Goal: Transaction & Acquisition: Purchase product/service

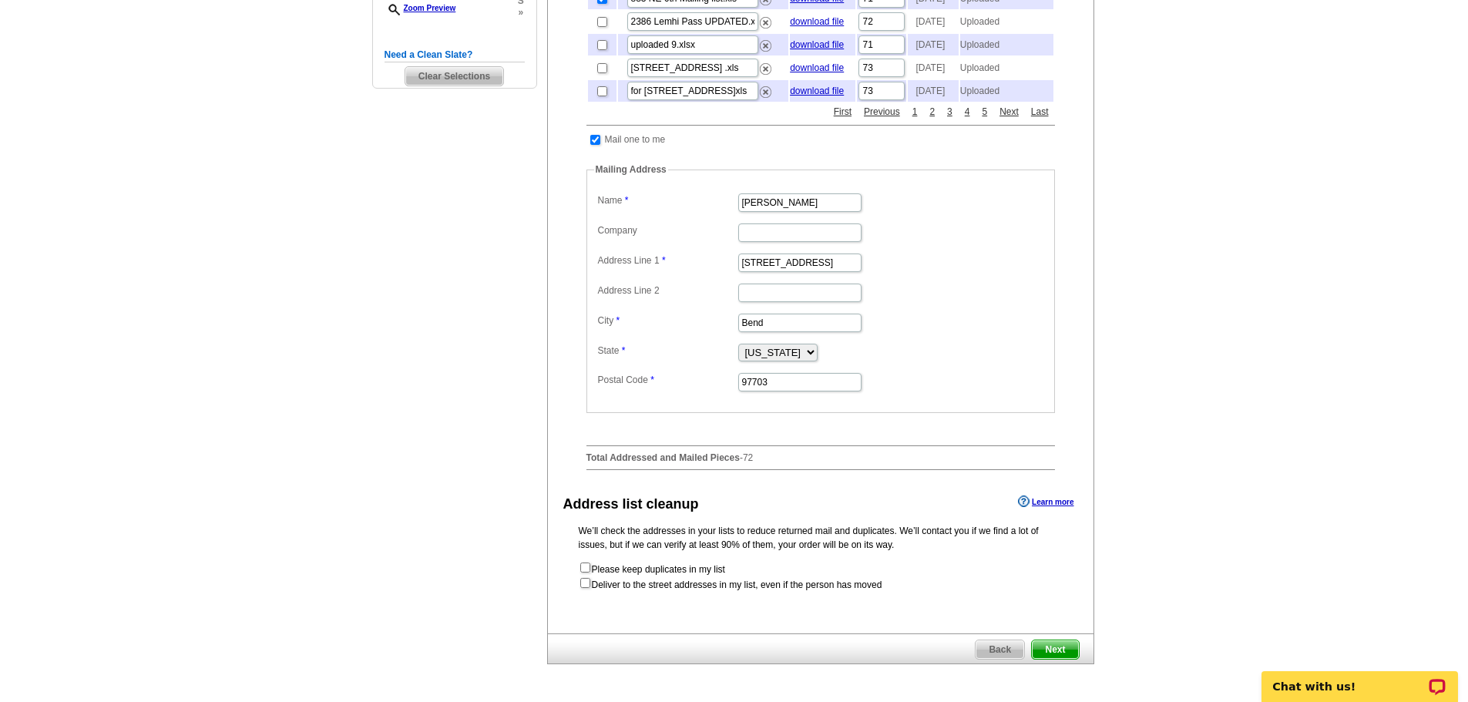
scroll to position [848, 0]
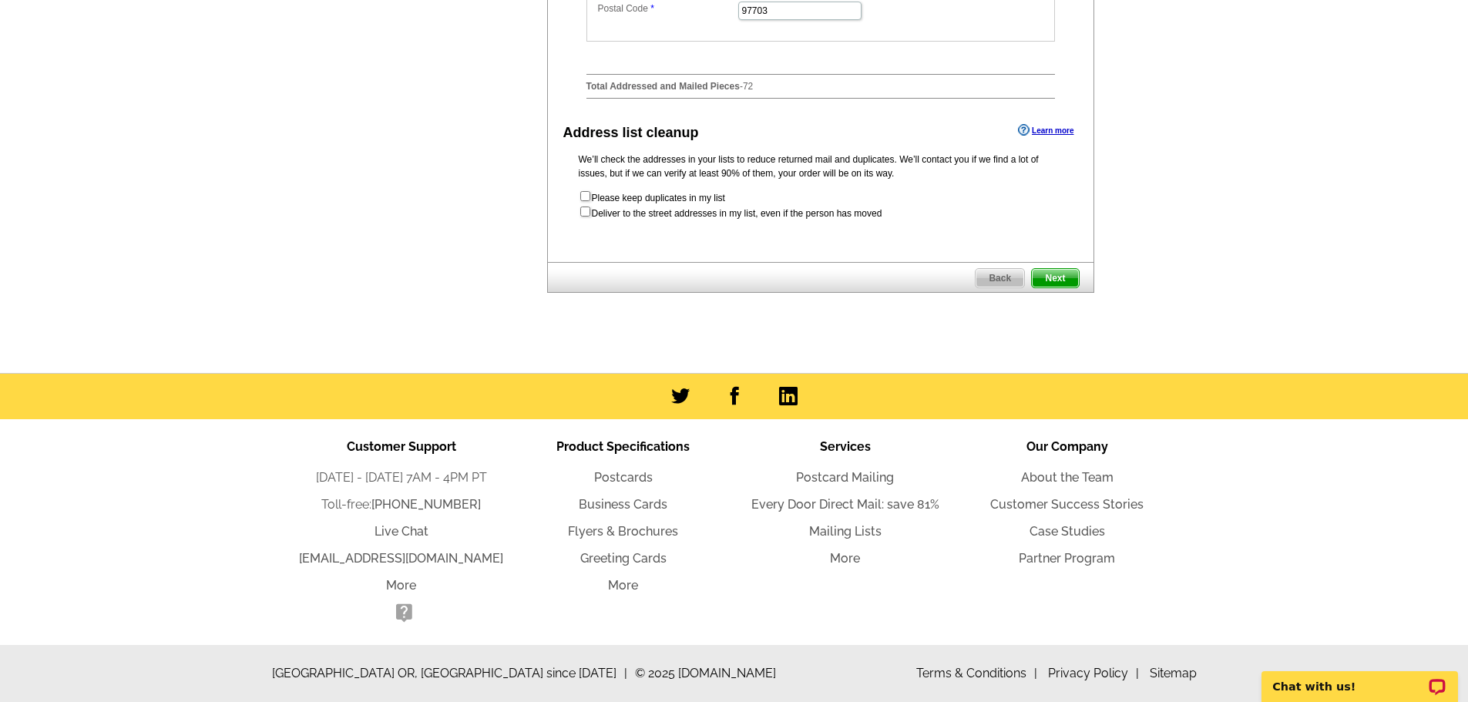
click at [1062, 287] on span "Next" at bounding box center [1055, 278] width 46 height 18
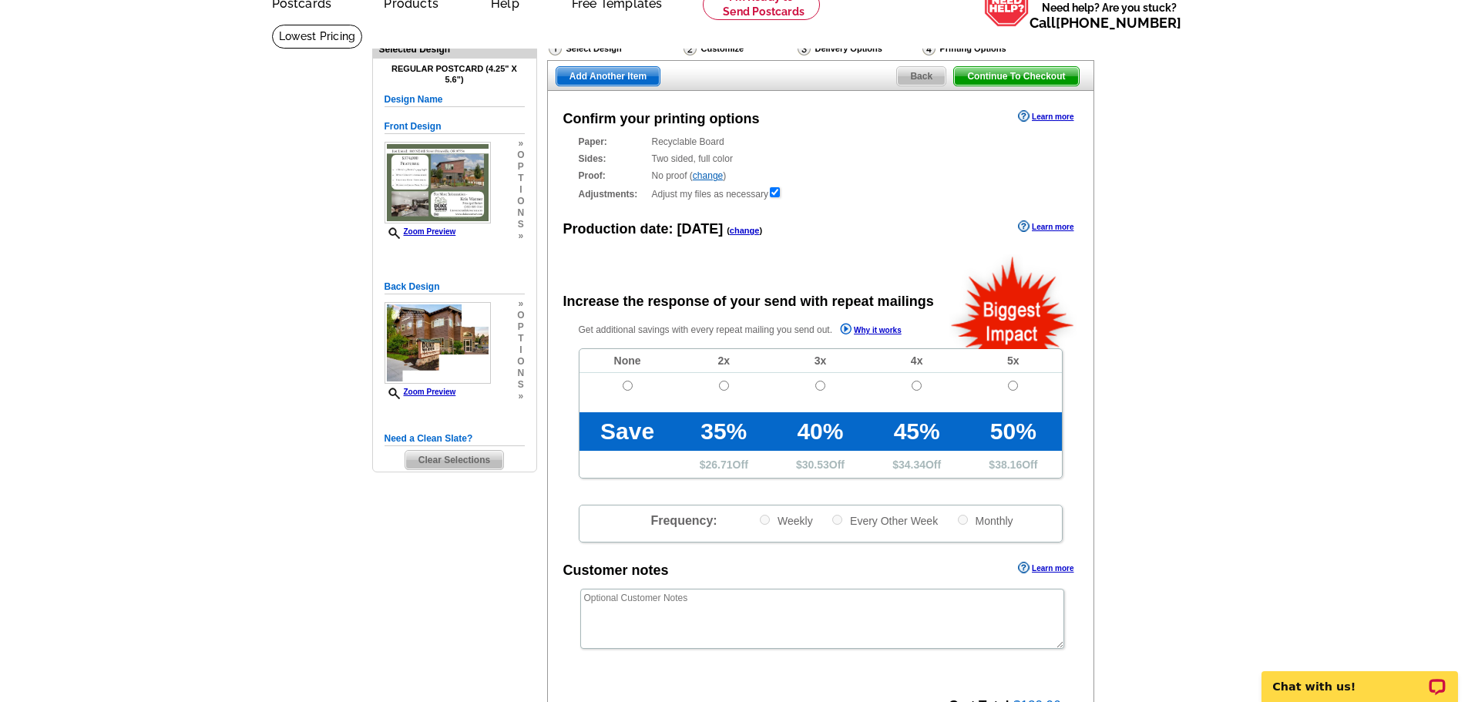
scroll to position [154, 0]
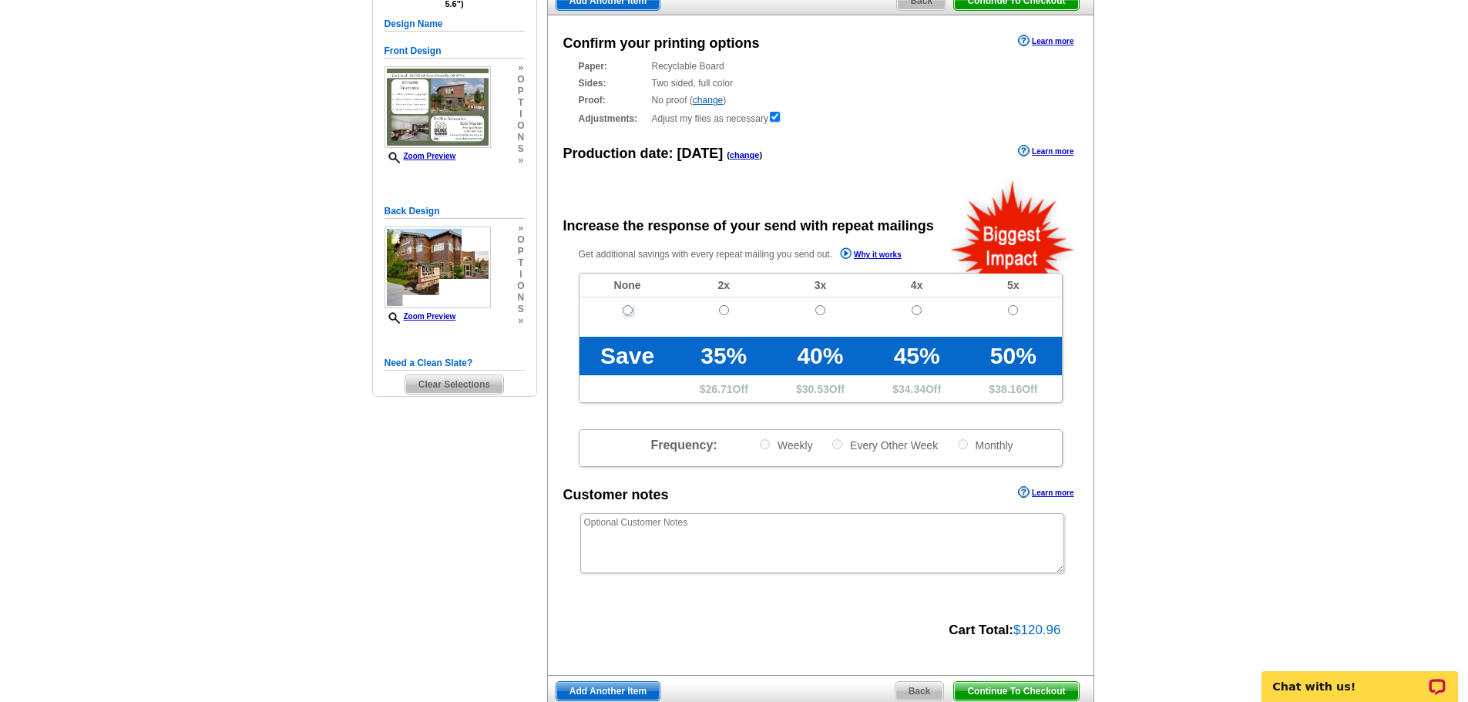
click at [627, 313] on input "radio" at bounding box center [628, 310] width 10 height 10
radio input "true"
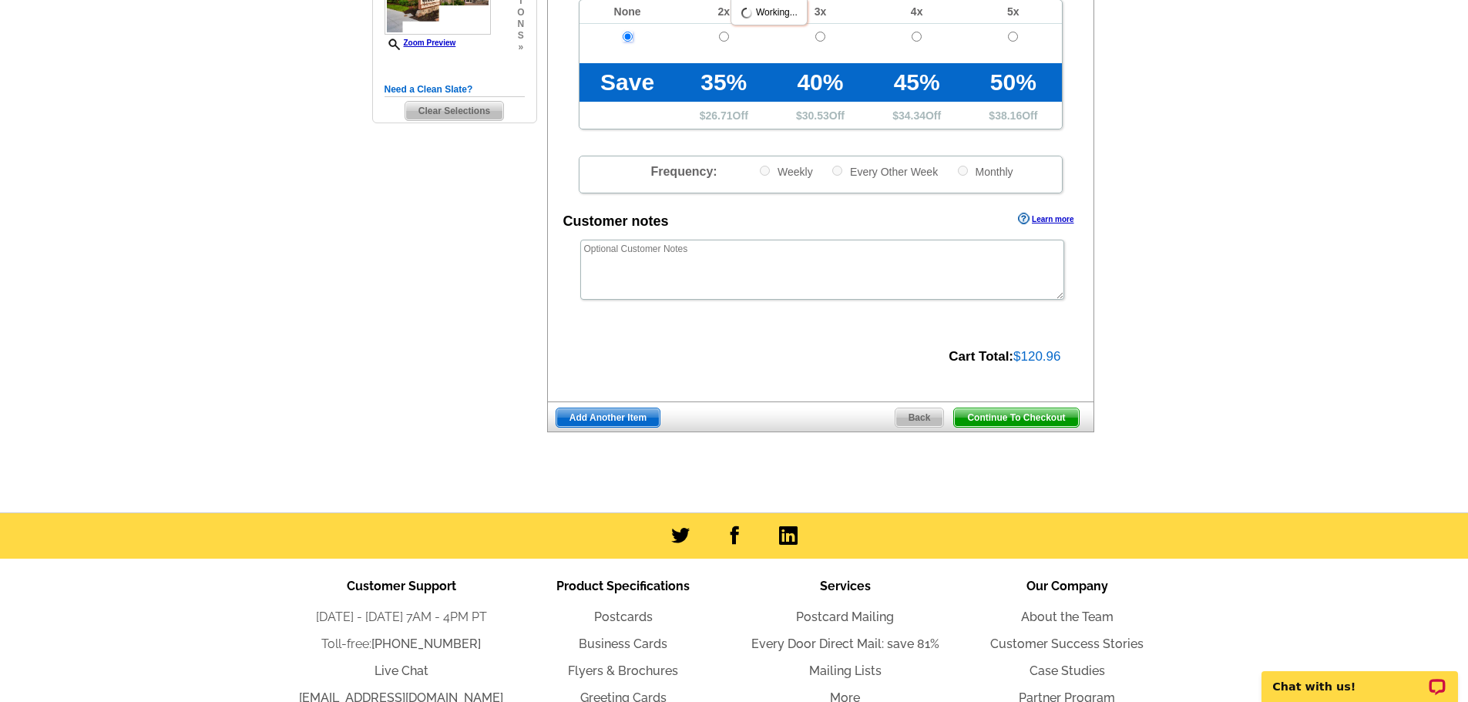
scroll to position [462, 0]
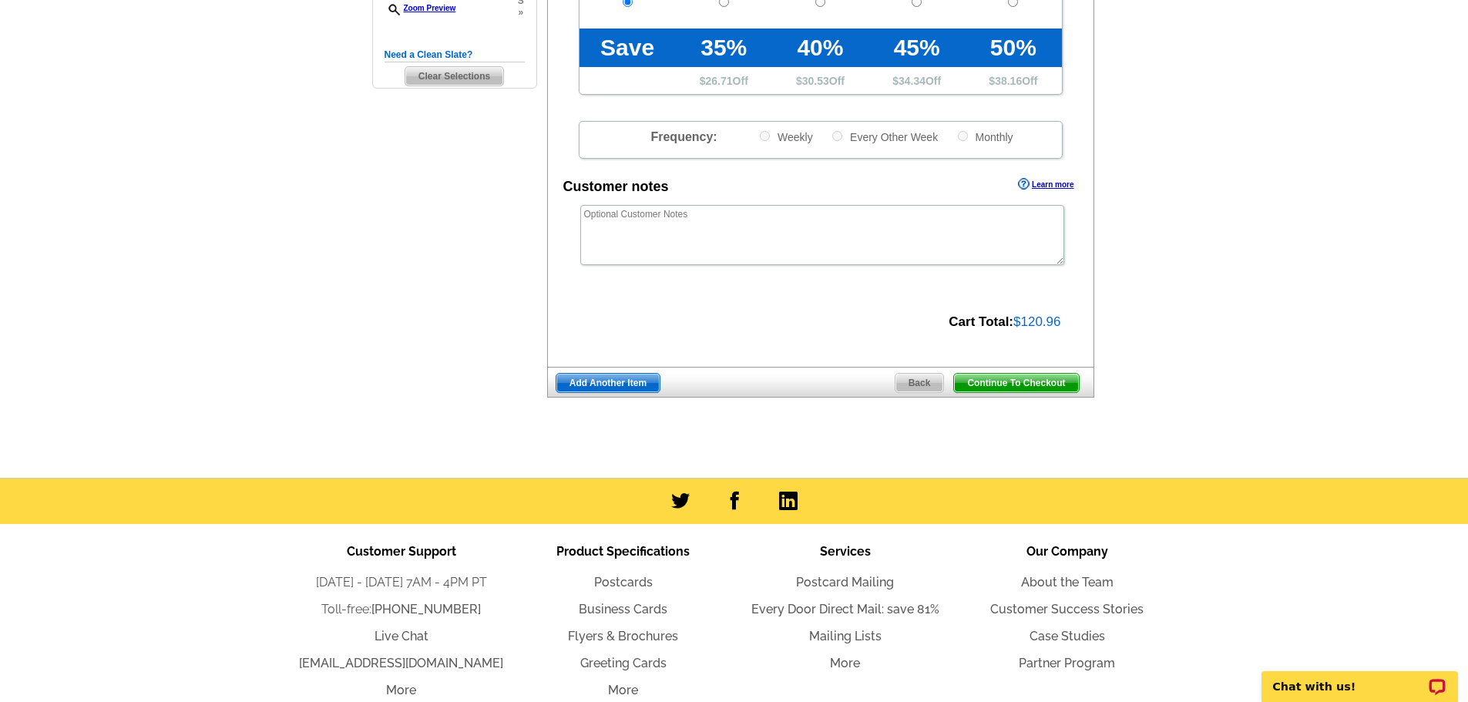
click at [575, 380] on span "Add Another Item" at bounding box center [607, 383] width 103 height 18
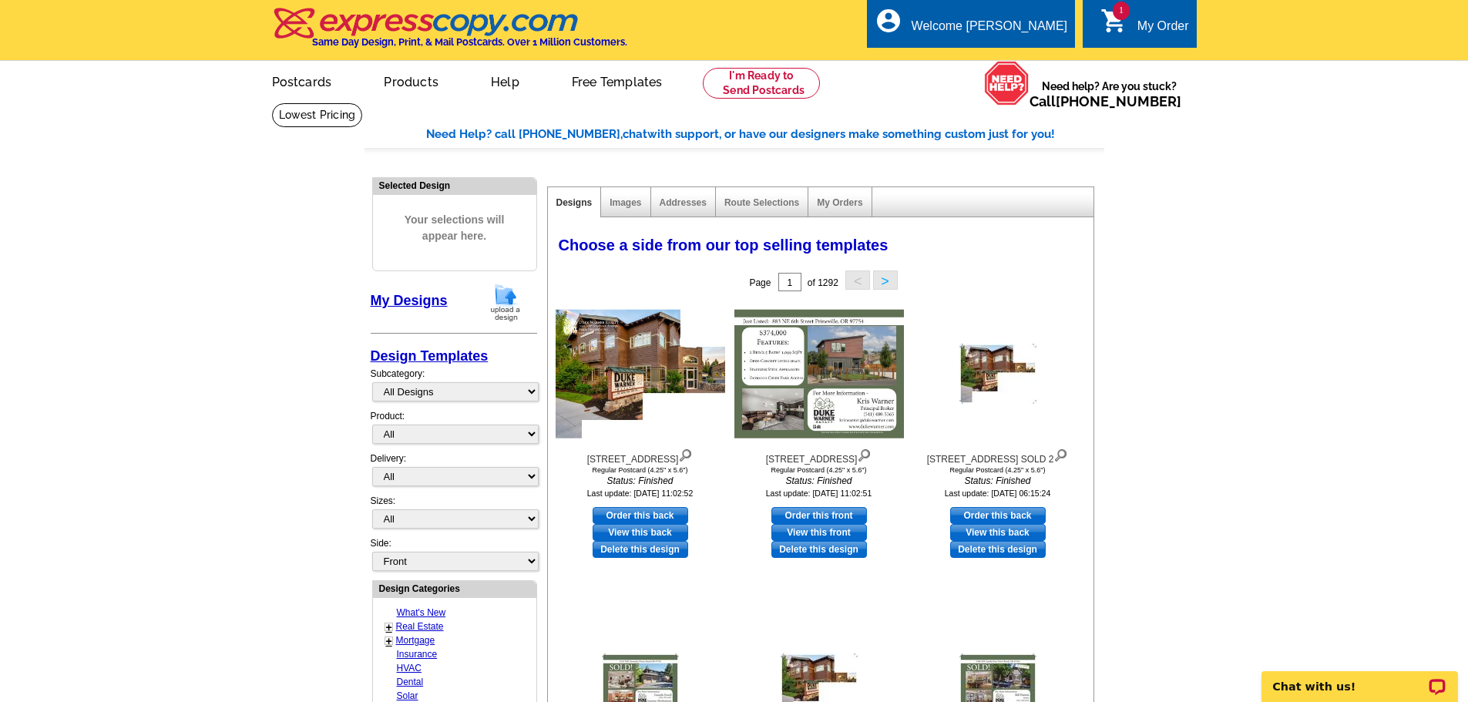
drag, startPoint x: 285, startPoint y: 382, endPoint x: 180, endPoint y: 2, distance: 395.0
click at [285, 378] on main "Need Help? call 800-260-5887, chat with support, or have our designers make som…" at bounding box center [734, 650] width 1468 height 1096
click at [505, 303] on img at bounding box center [505, 302] width 40 height 39
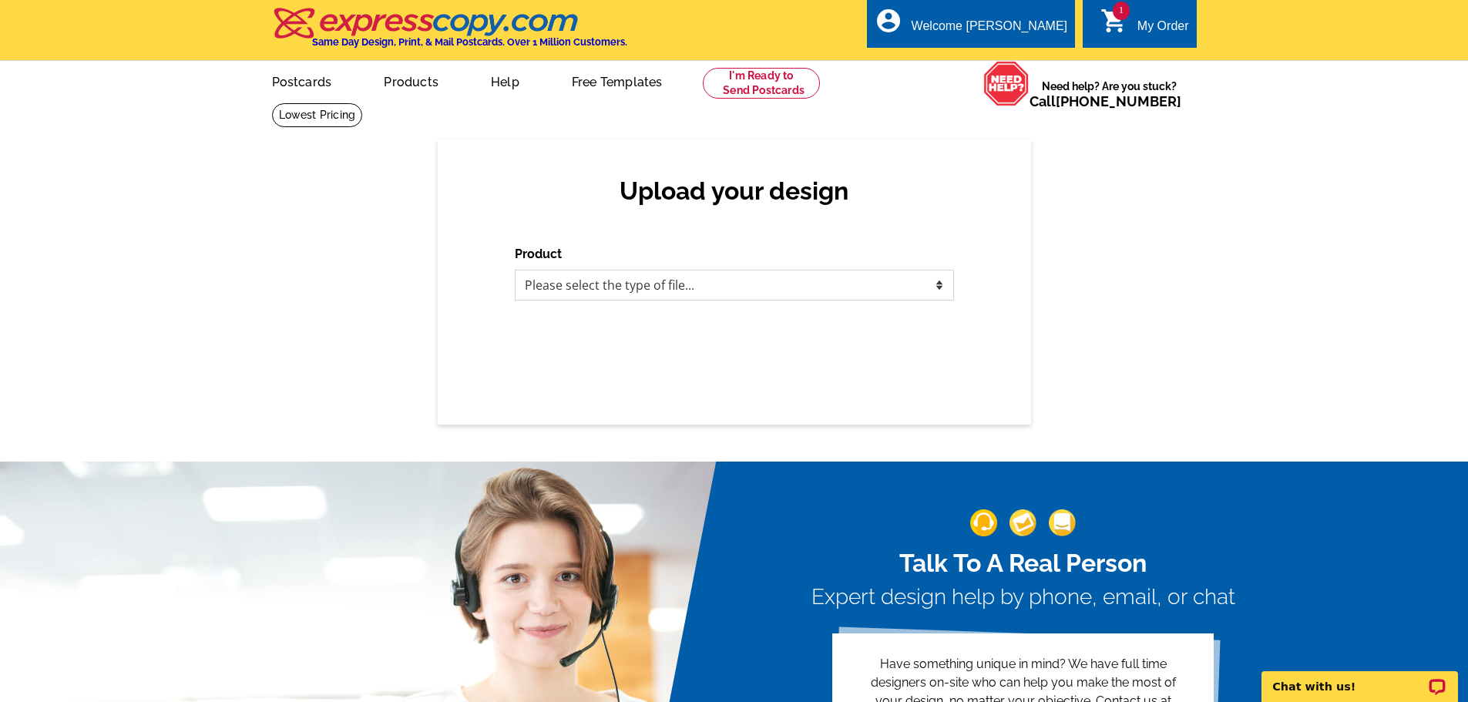
click at [593, 291] on select "Please select the type of file... Postcards Business Cards Letters and flyers G…" at bounding box center [734, 285] width 439 height 31
select select "1"
click at [515, 270] on select "Please select the type of file... Postcards Business Cards Letters and flyers G…" at bounding box center [734, 285] width 439 height 31
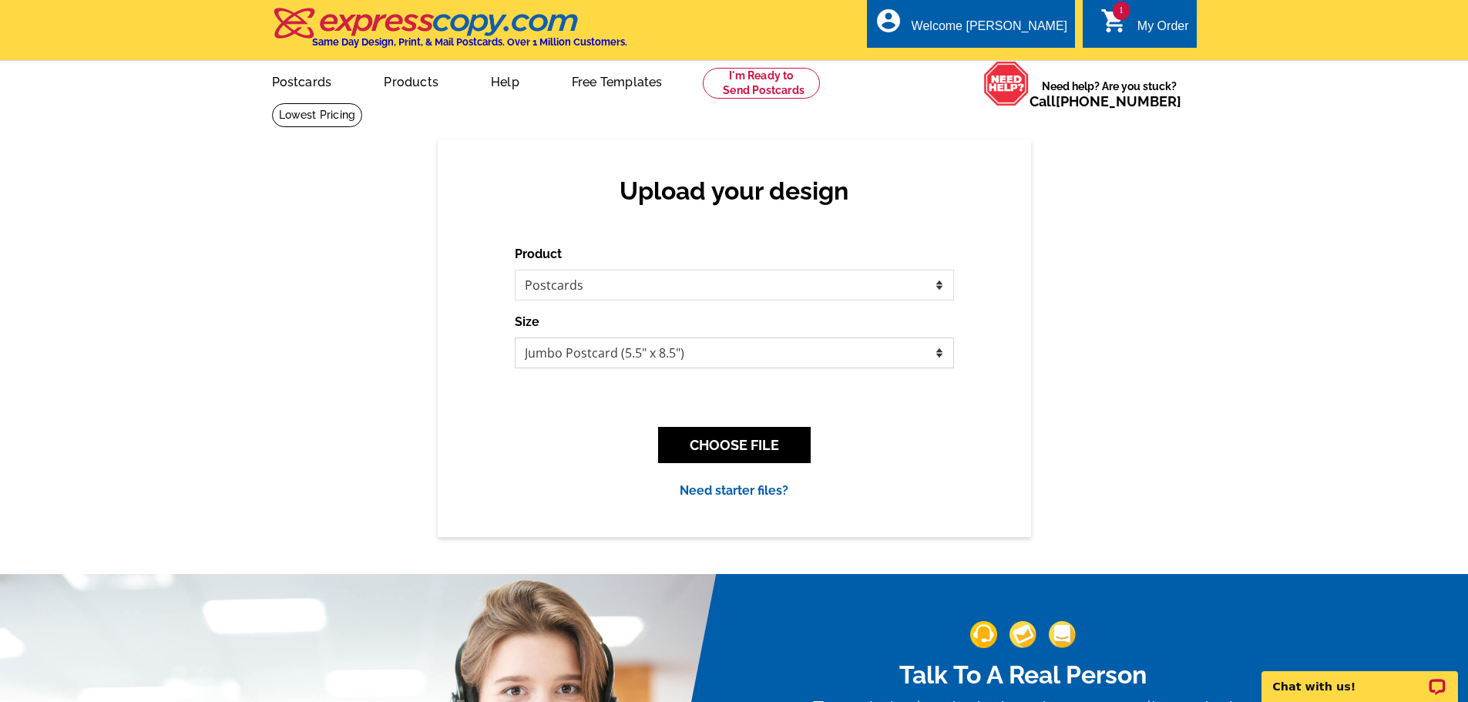
click at [575, 354] on select "Jumbo Postcard (5.5" x 8.5") Regular Postcard (4.25" x 5.6") Panoramic Postcard…" at bounding box center [734, 352] width 439 height 31
select select "1"
click at [515, 338] on select "Jumbo Postcard (5.5" x 8.5") Regular Postcard (4.25" x 5.6") Panoramic Postcard…" at bounding box center [734, 352] width 439 height 31
click at [702, 445] on button "CHOOSE FILE" at bounding box center [734, 445] width 153 height 36
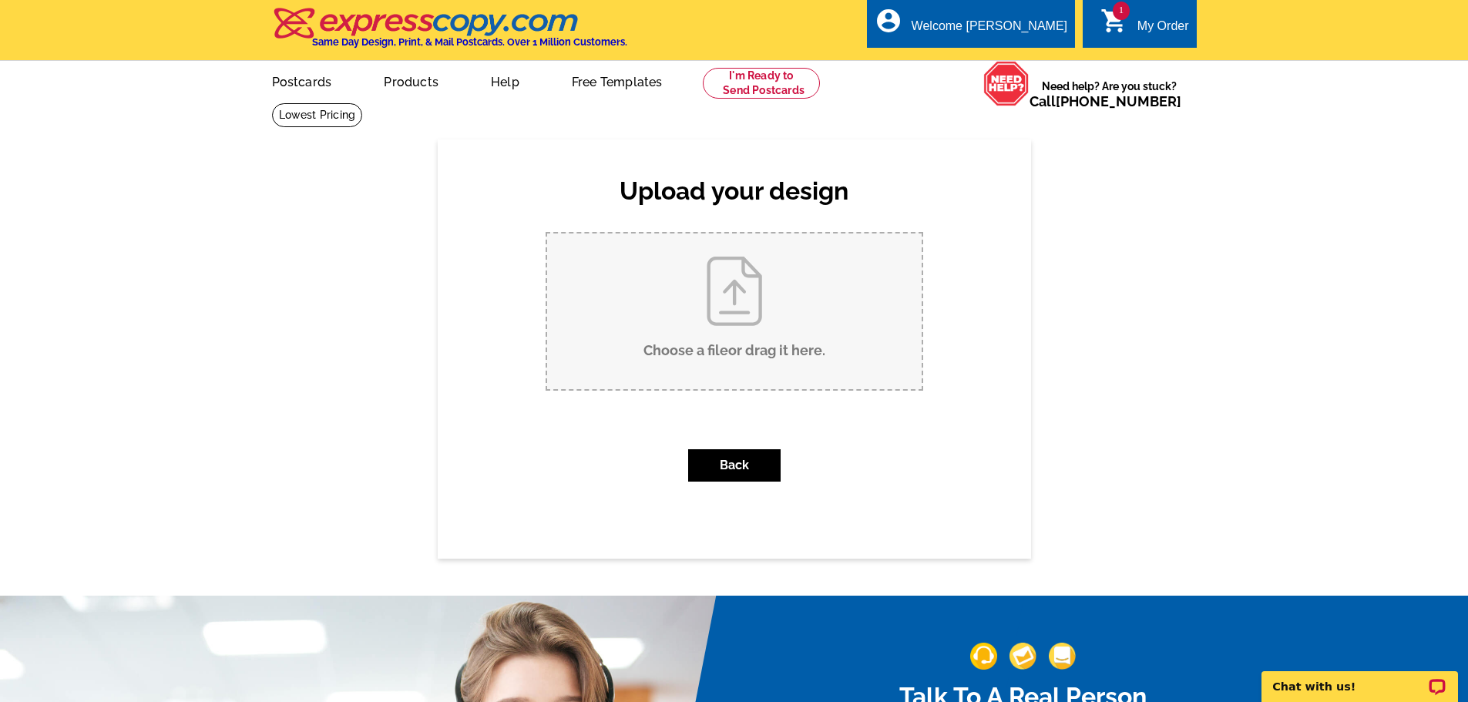
click at [764, 321] on input "Choose a file or drag it here ." at bounding box center [734, 311] width 374 height 156
type input "C:\fakepath\1010 NW Yosemite Drive SOLD.pdf"
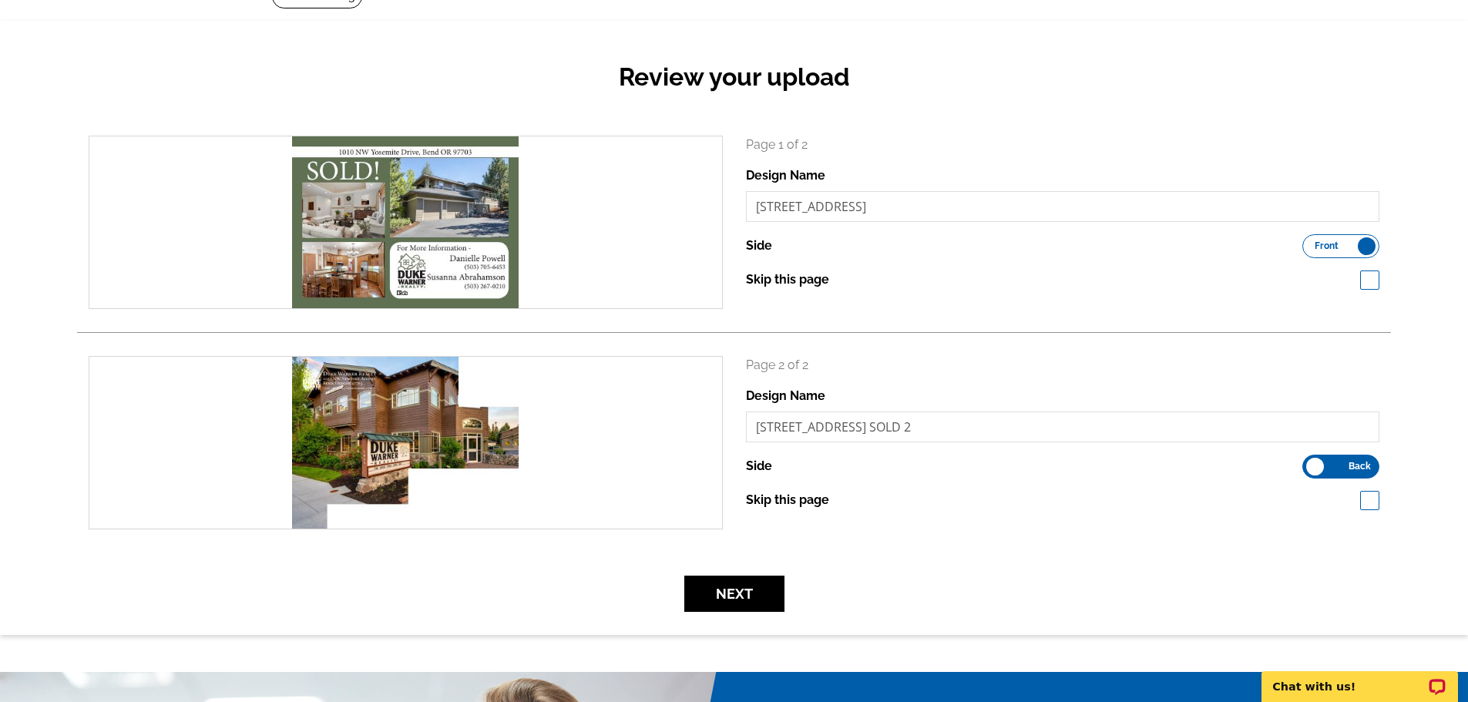
scroll to position [308, 0]
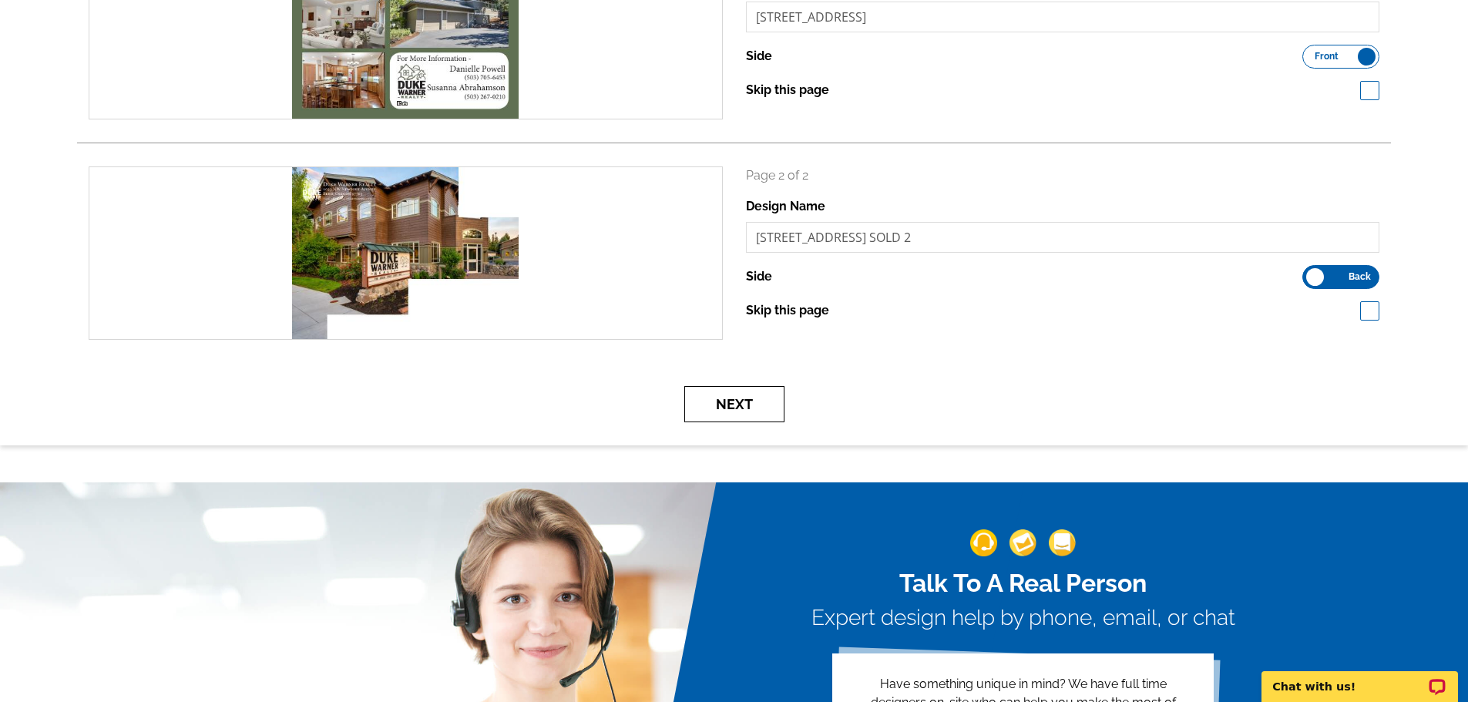
click at [739, 412] on button "Next" at bounding box center [734, 404] width 100 height 36
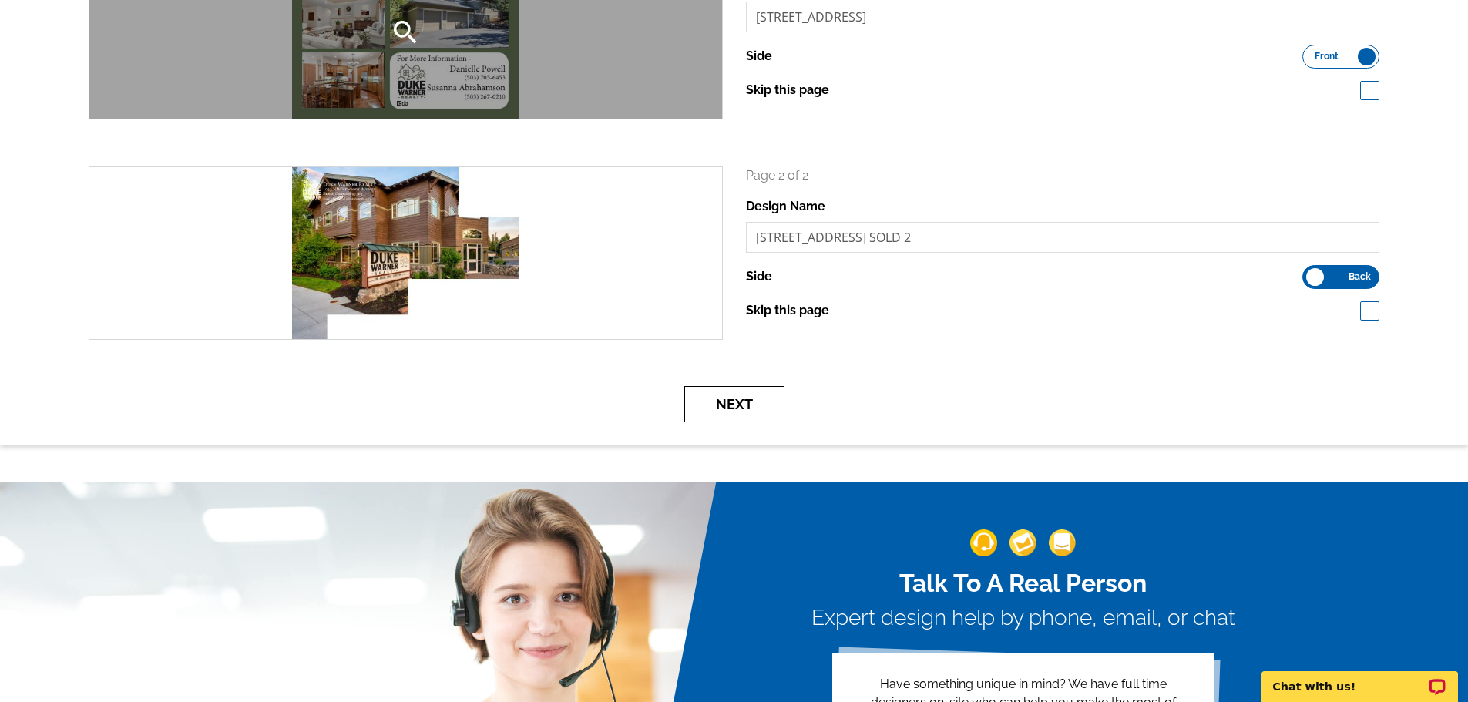
scroll to position [0, 0]
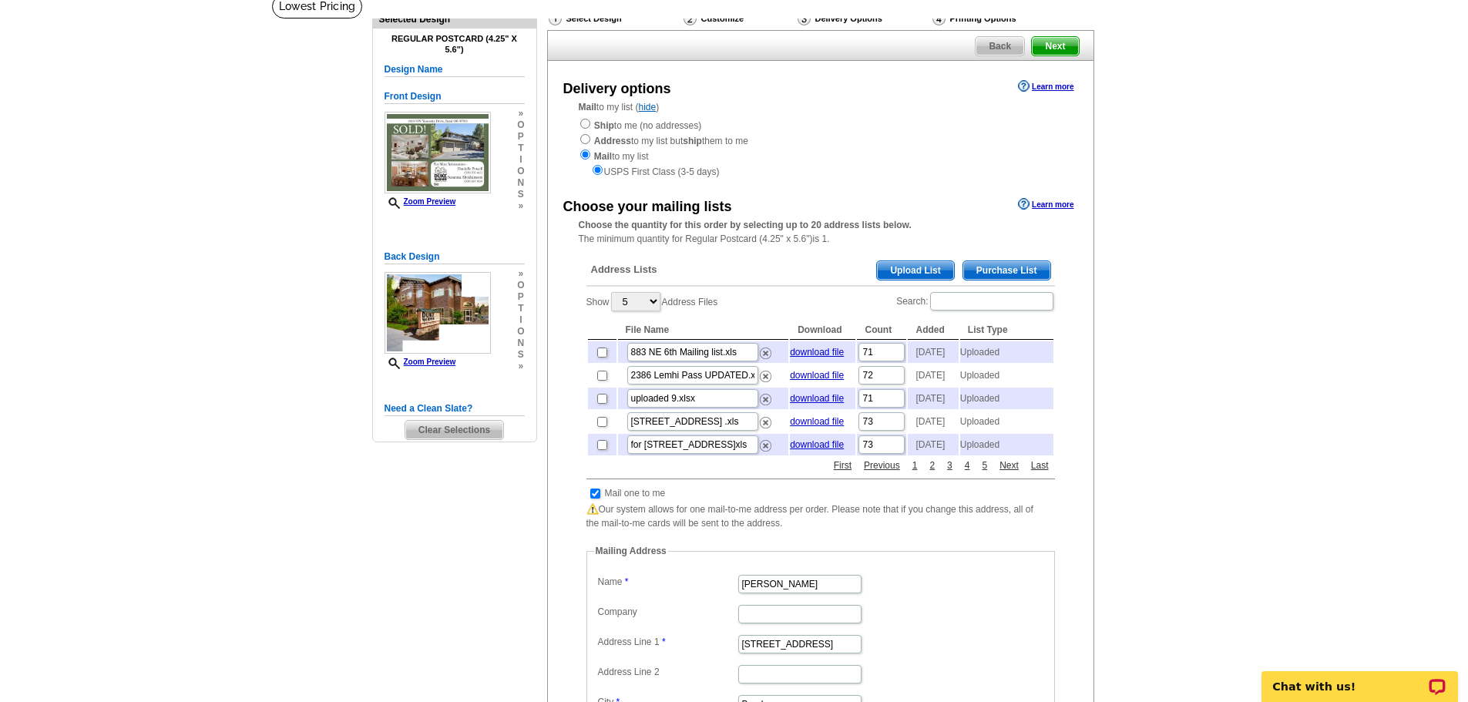
scroll to position [308, 0]
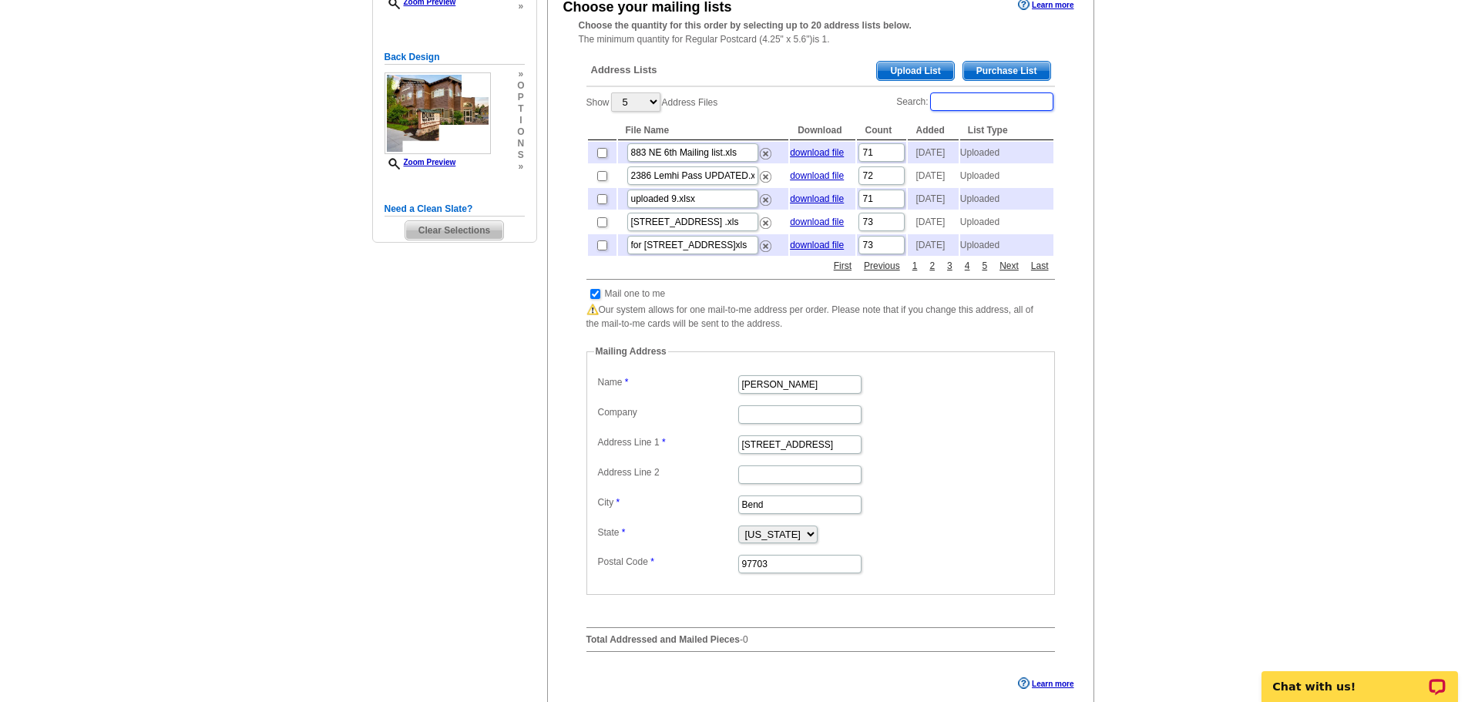
click at [952, 99] on input "Search:" at bounding box center [991, 101] width 123 height 18
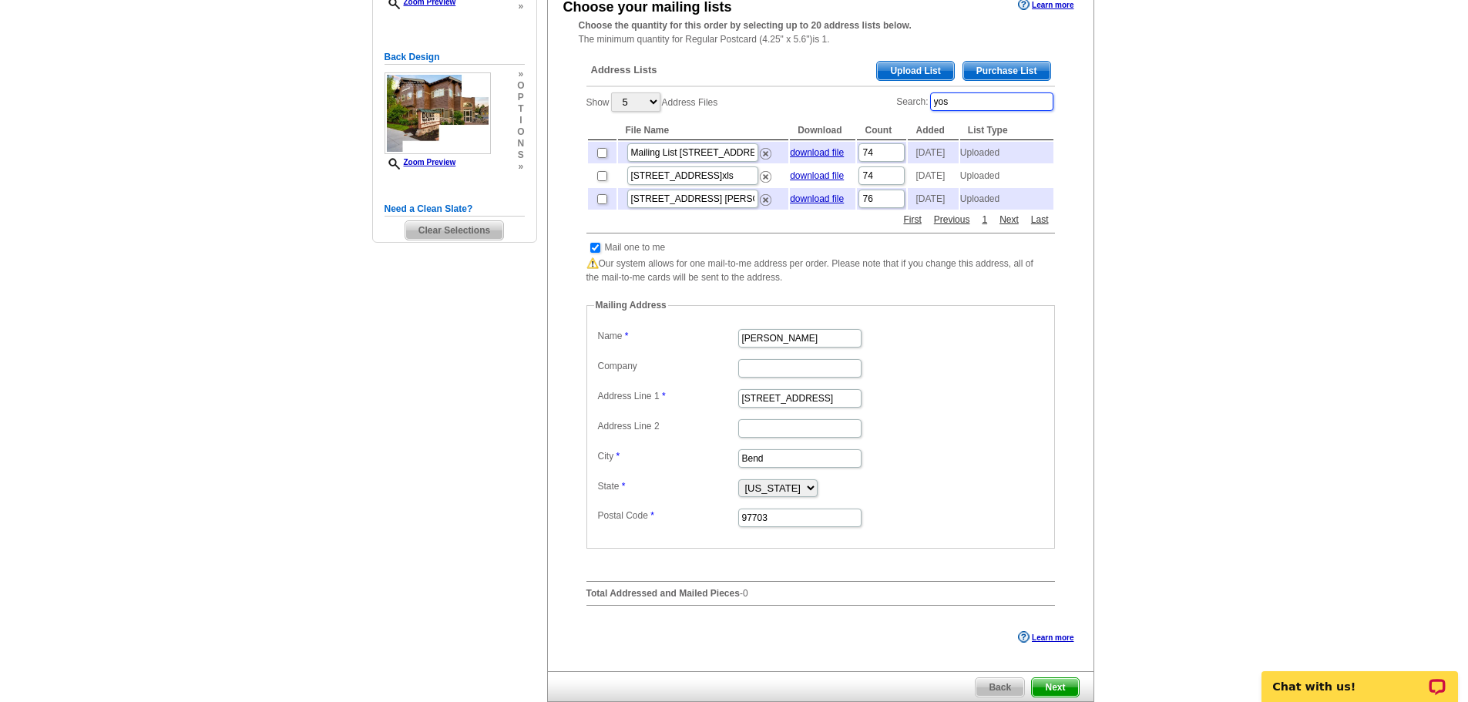
type input "yos"
click at [599, 157] on input "checkbox" at bounding box center [602, 153] width 10 height 10
checkbox input "true"
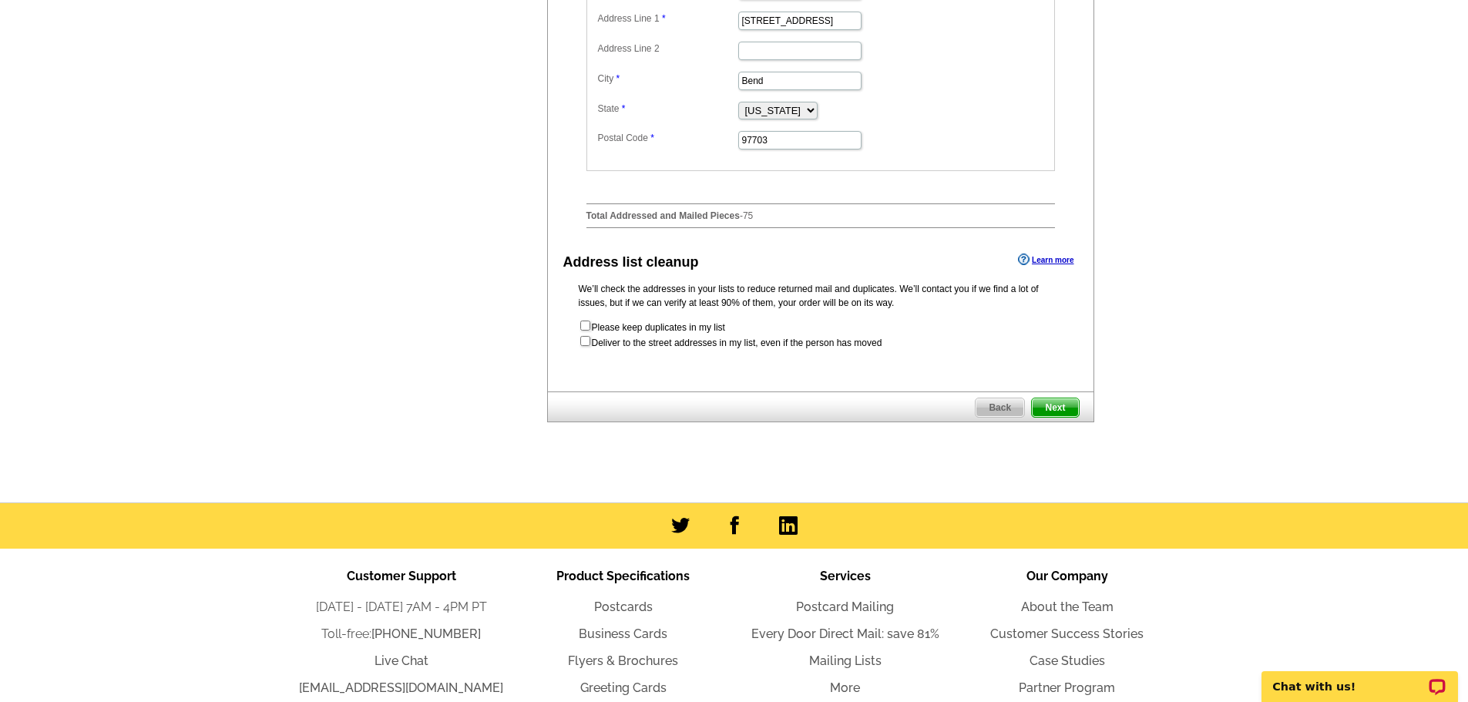
scroll to position [693, 0]
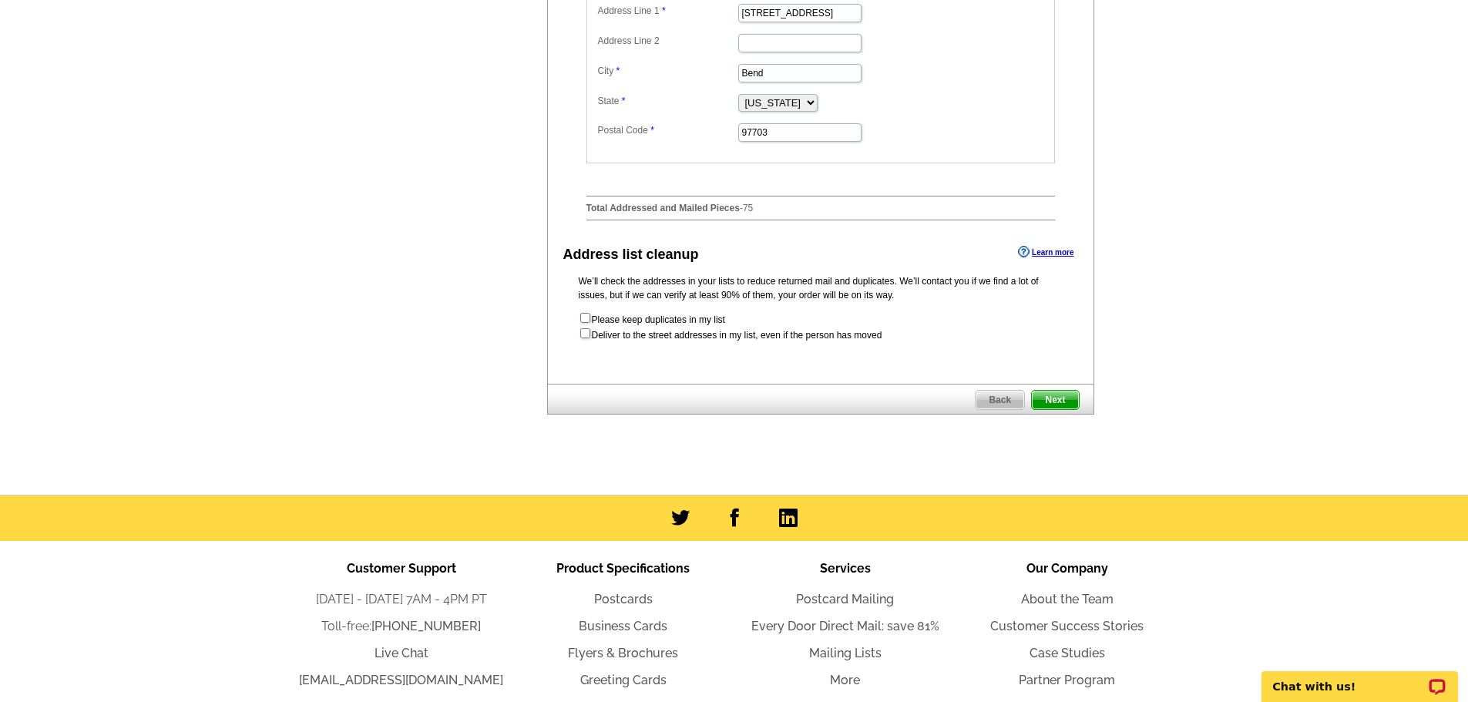
click at [1062, 409] on span "Next" at bounding box center [1055, 400] width 46 height 18
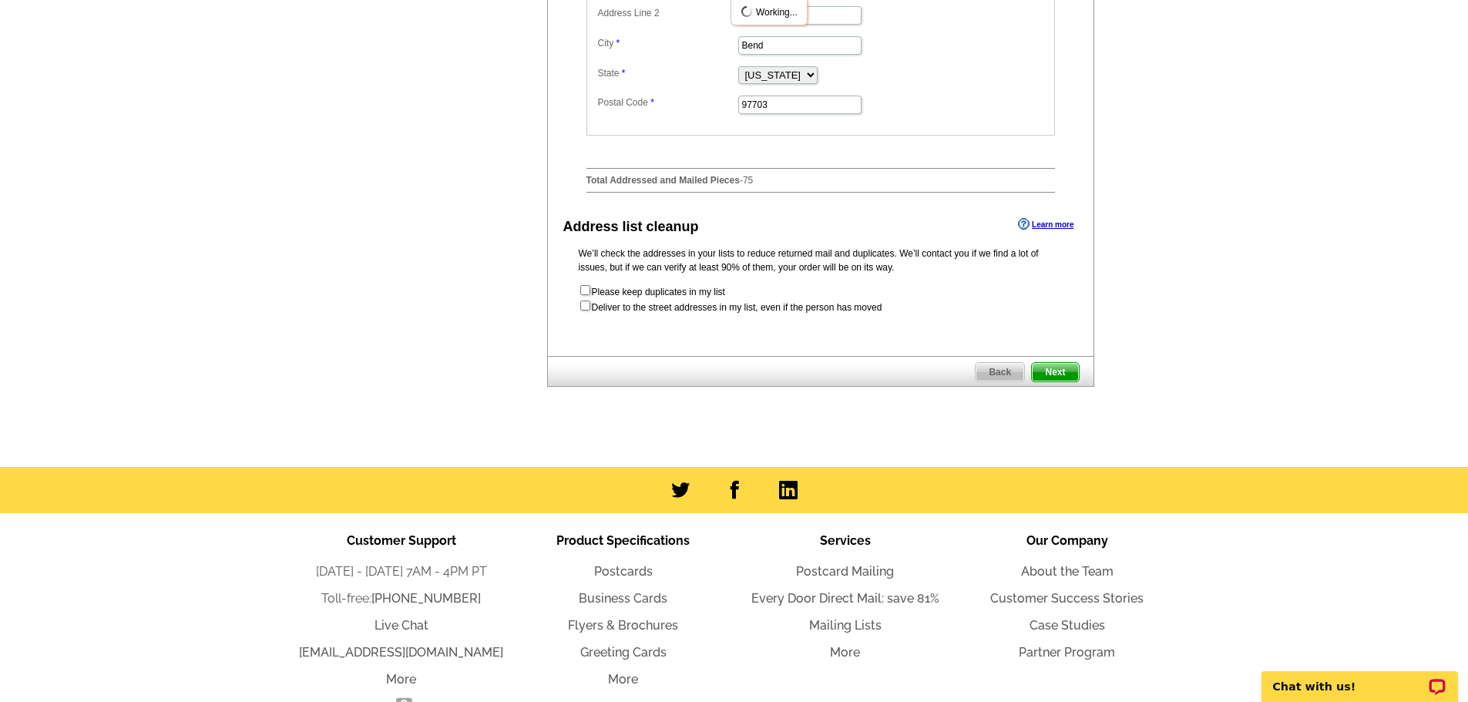
scroll to position [0, 0]
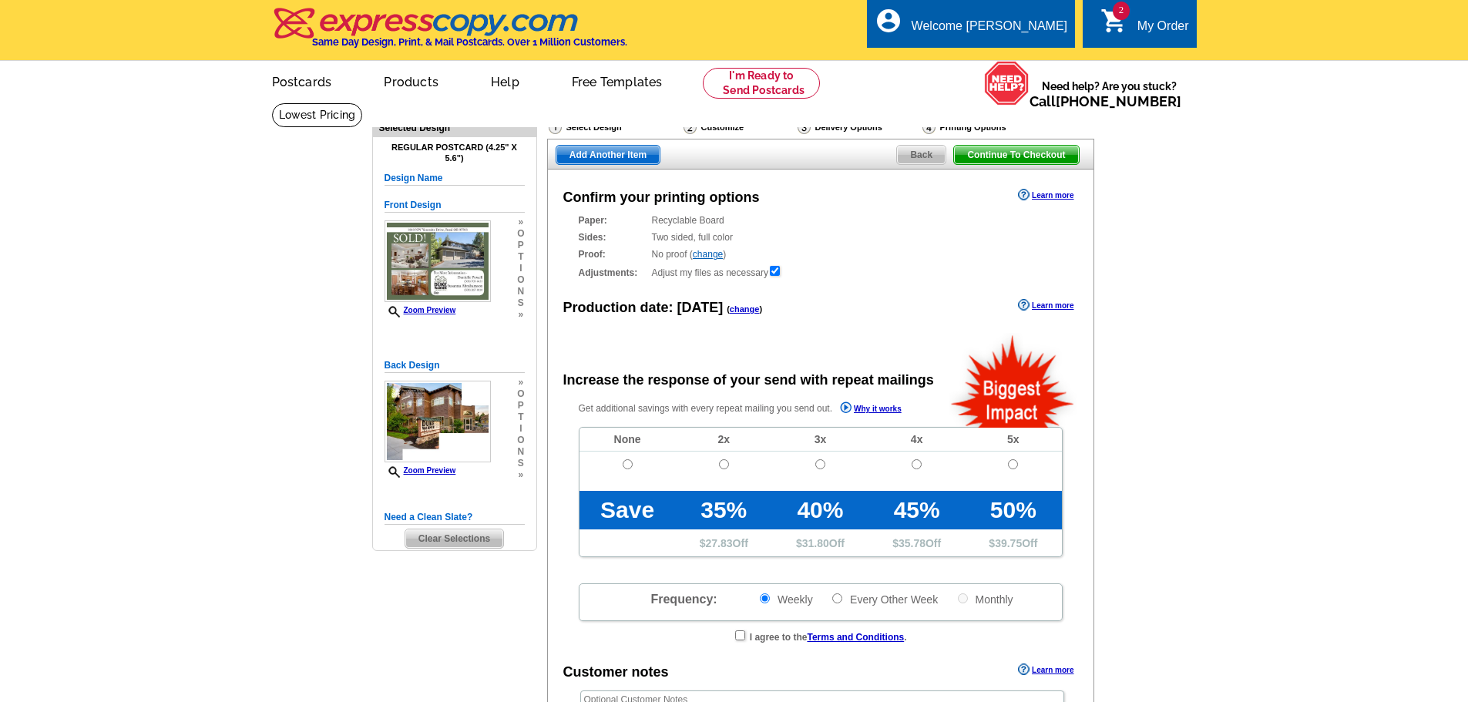
radio input "false"
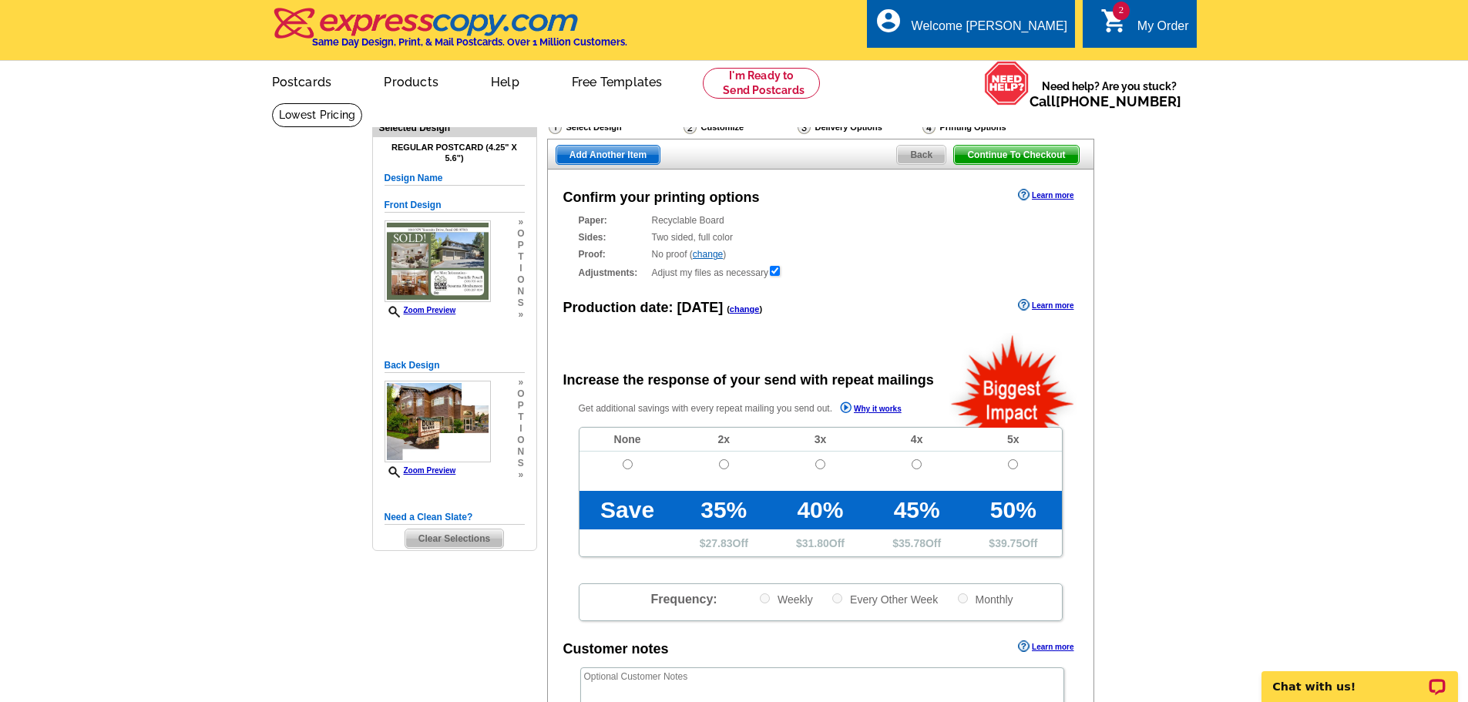
click at [621, 457] on td at bounding box center [627, 471] width 96 height 39
click at [625, 462] on input "radio" at bounding box center [628, 464] width 10 height 10
radio input "true"
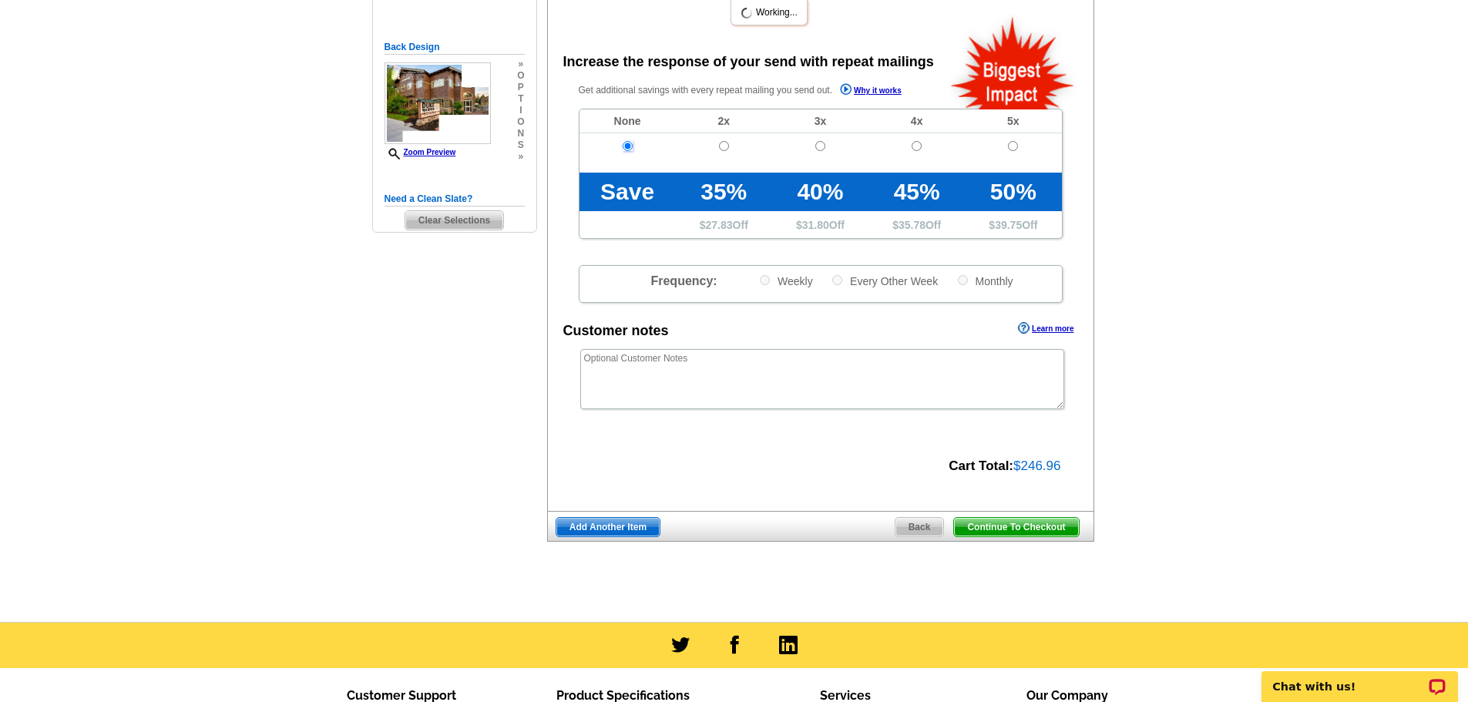
scroll to position [385, 0]
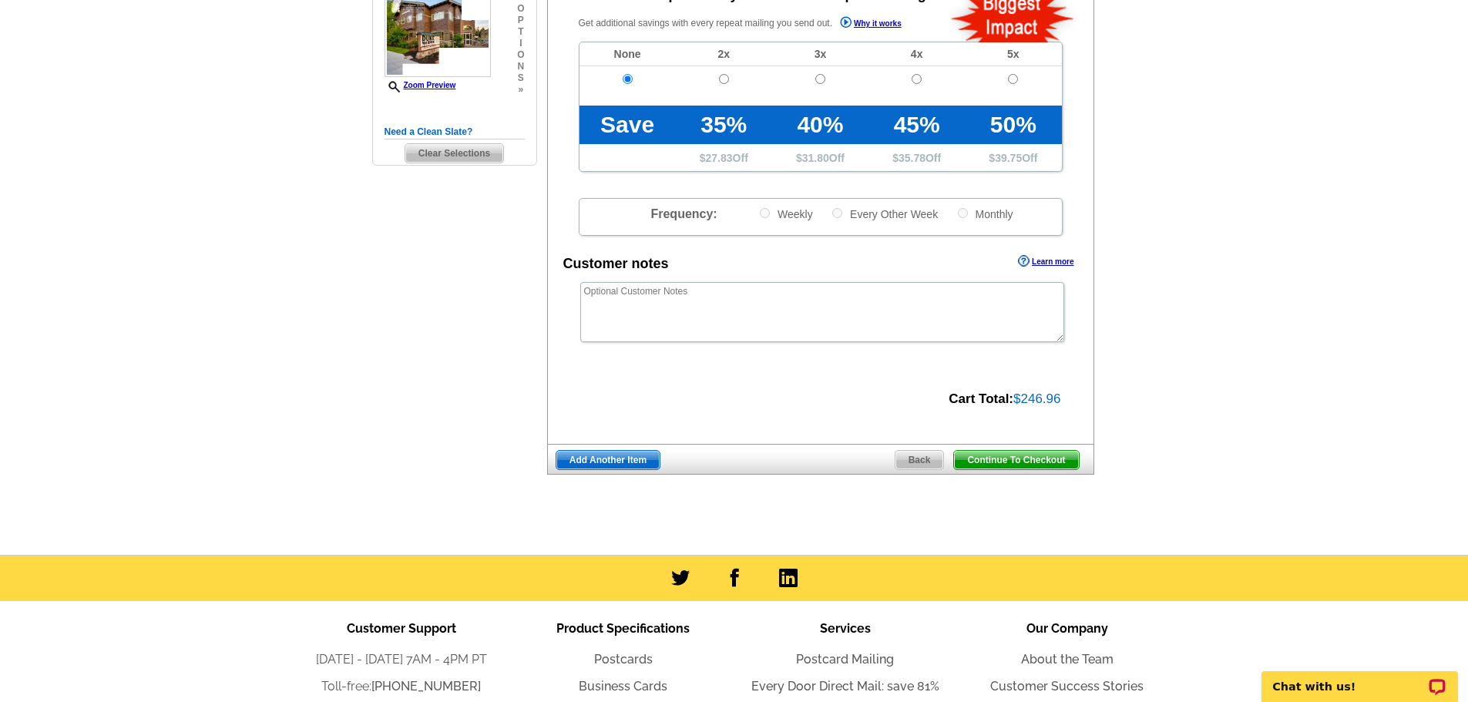
click at [989, 458] on span "Continue To Checkout" at bounding box center [1016, 460] width 124 height 18
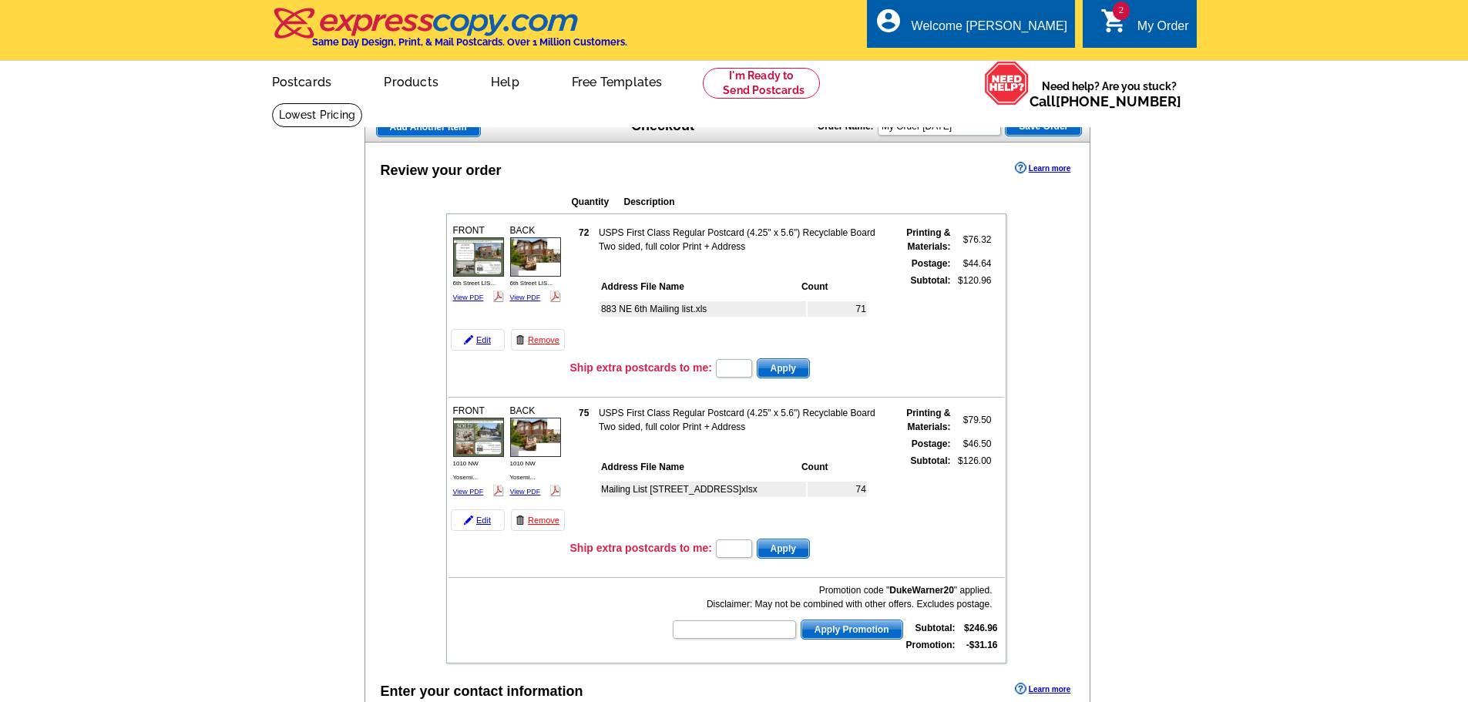
click at [736, 405] on td "75 USPS First Class Regular Postcard (4.25" x 5.6") Recyclable Board Two sided,…" at bounding box center [786, 467] width 435 height 136
click at [736, 402] on td "75 USPS First Class Regular Postcard (4.25" x 5.6") Recyclable Board Two sided,…" at bounding box center [786, 467] width 435 height 136
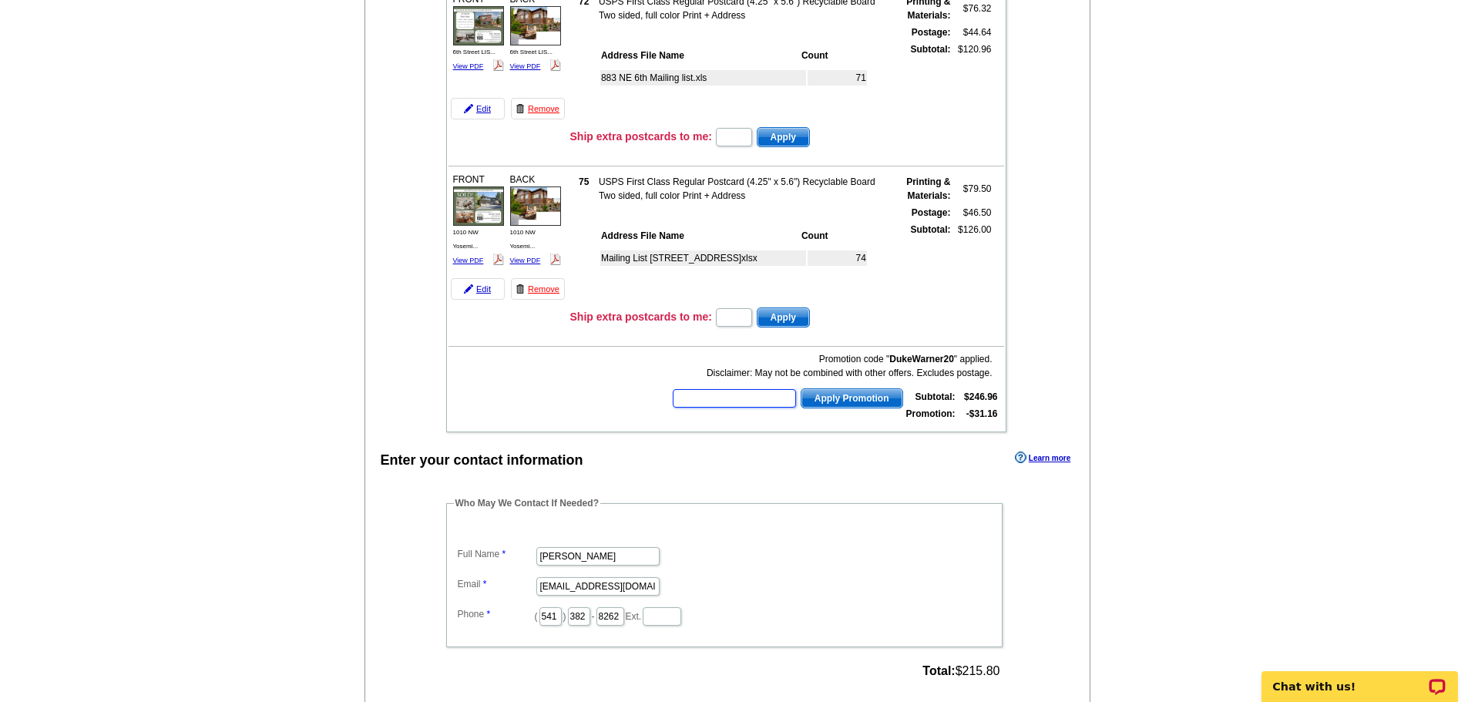
click at [735, 397] on input "text" at bounding box center [734, 398] width 123 height 18
type input "HURRY40"
click at [831, 401] on span "Apply Promotion" at bounding box center [851, 398] width 101 height 18
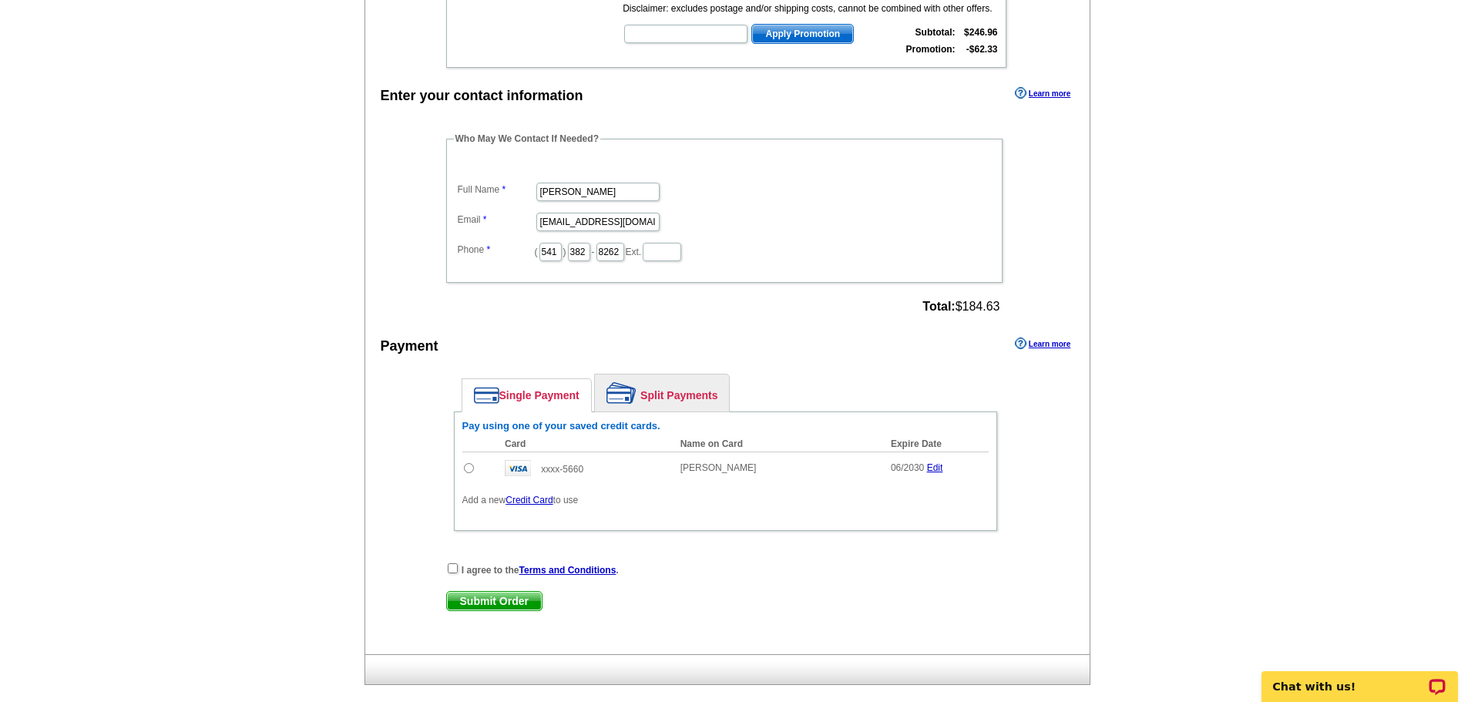
scroll to position [693, 0]
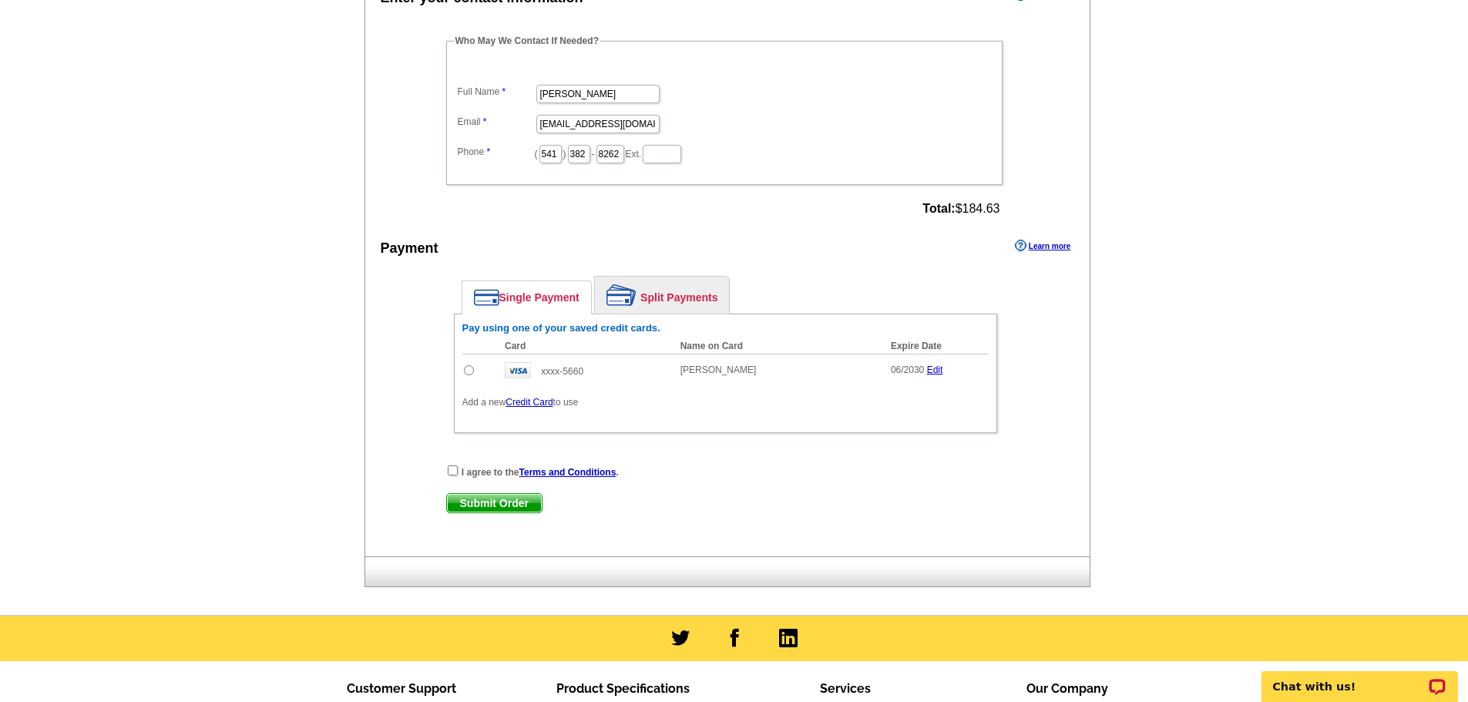
click at [472, 370] on input "radio" at bounding box center [469, 370] width 10 height 10
radio input "true"
click at [454, 466] on input "checkbox" at bounding box center [453, 470] width 10 height 10
checkbox input "true"
click at [466, 502] on span "Submit Order" at bounding box center [494, 503] width 95 height 18
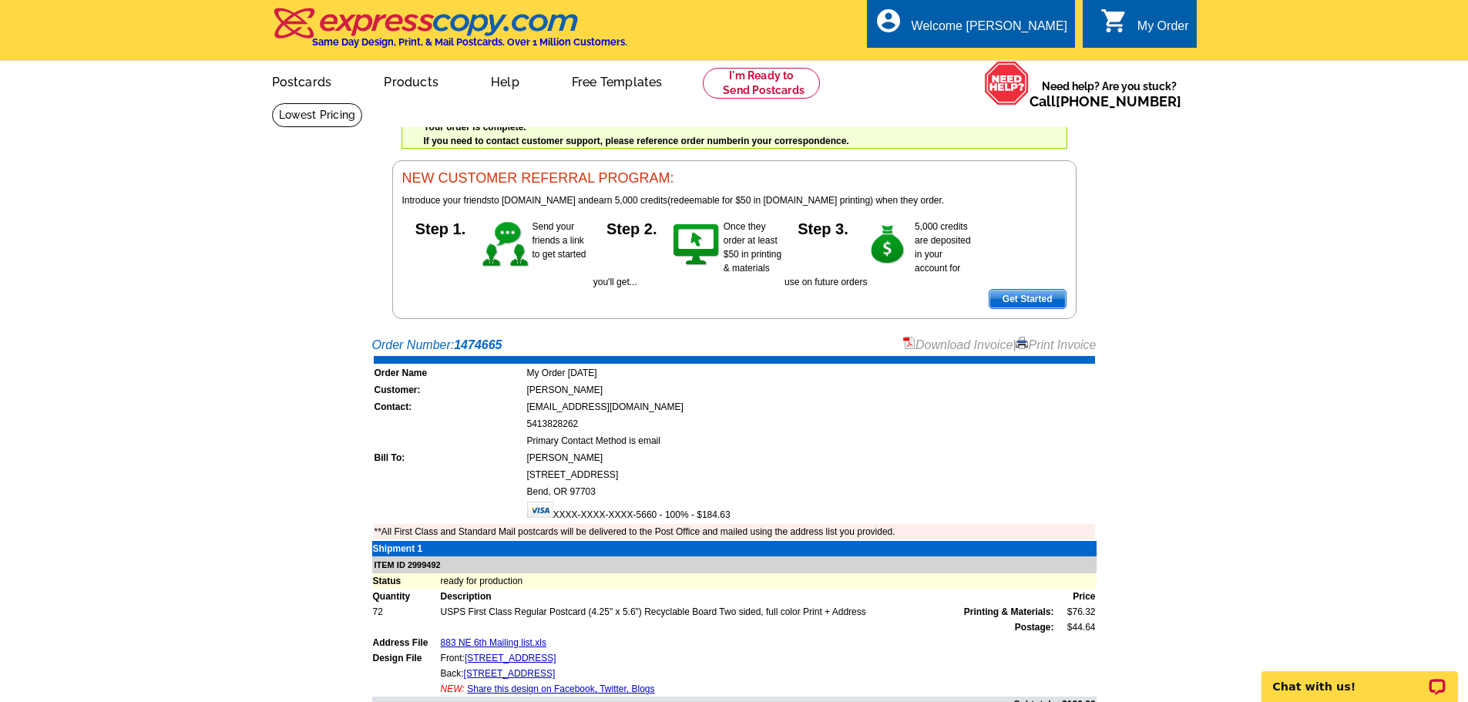
click at [1073, 353] on div "Download Invoice | Print Invoice" at bounding box center [999, 345] width 193 height 18
click at [1073, 347] on link "Print Invoice" at bounding box center [1056, 344] width 80 height 13
